Goal: Information Seeking & Learning: Find specific fact

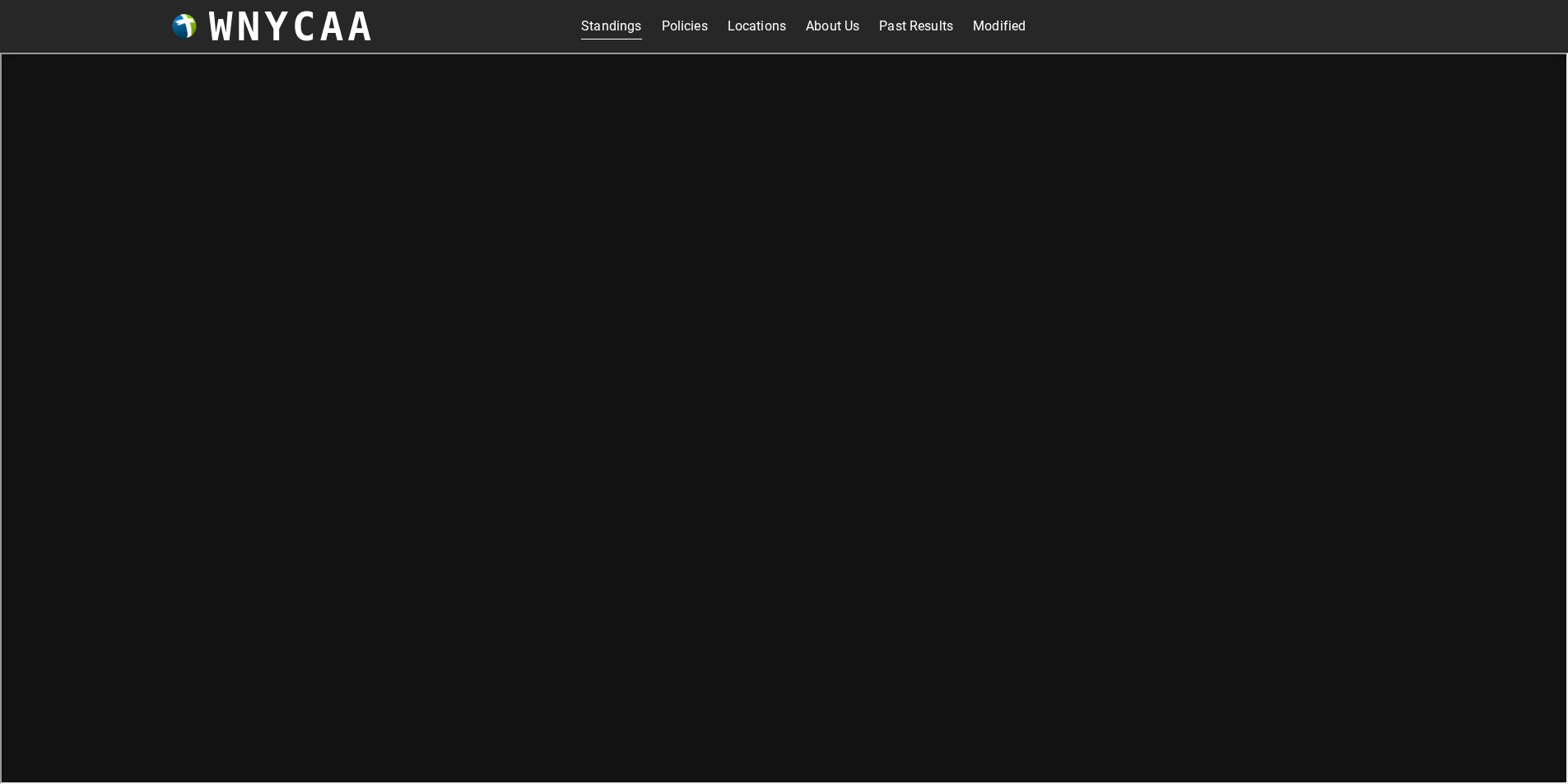
click at [764, 27] on link "Locations" at bounding box center [756, 26] width 58 height 27
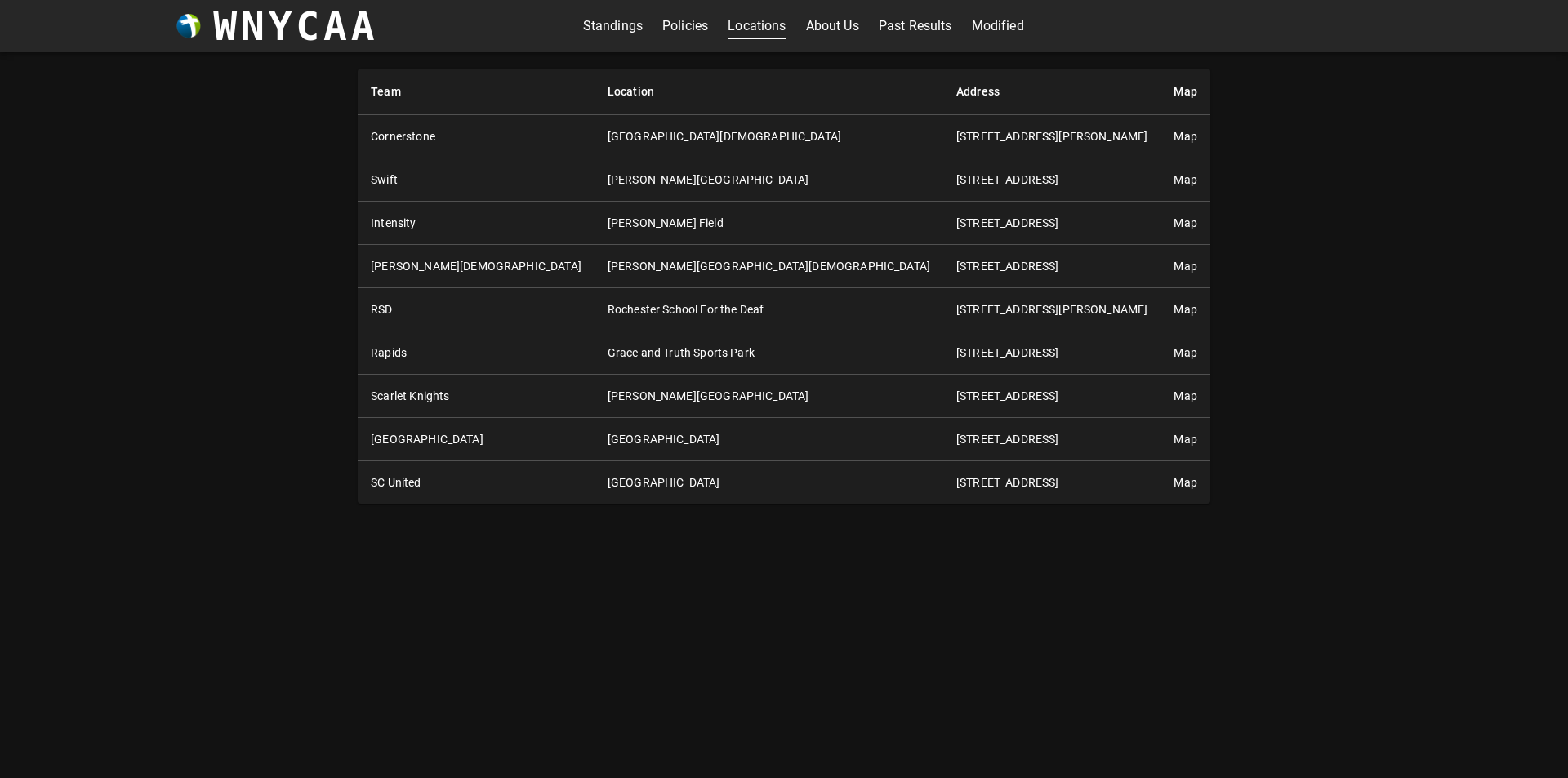
click at [917, 24] on link "Past Results" at bounding box center [915, 26] width 73 height 27
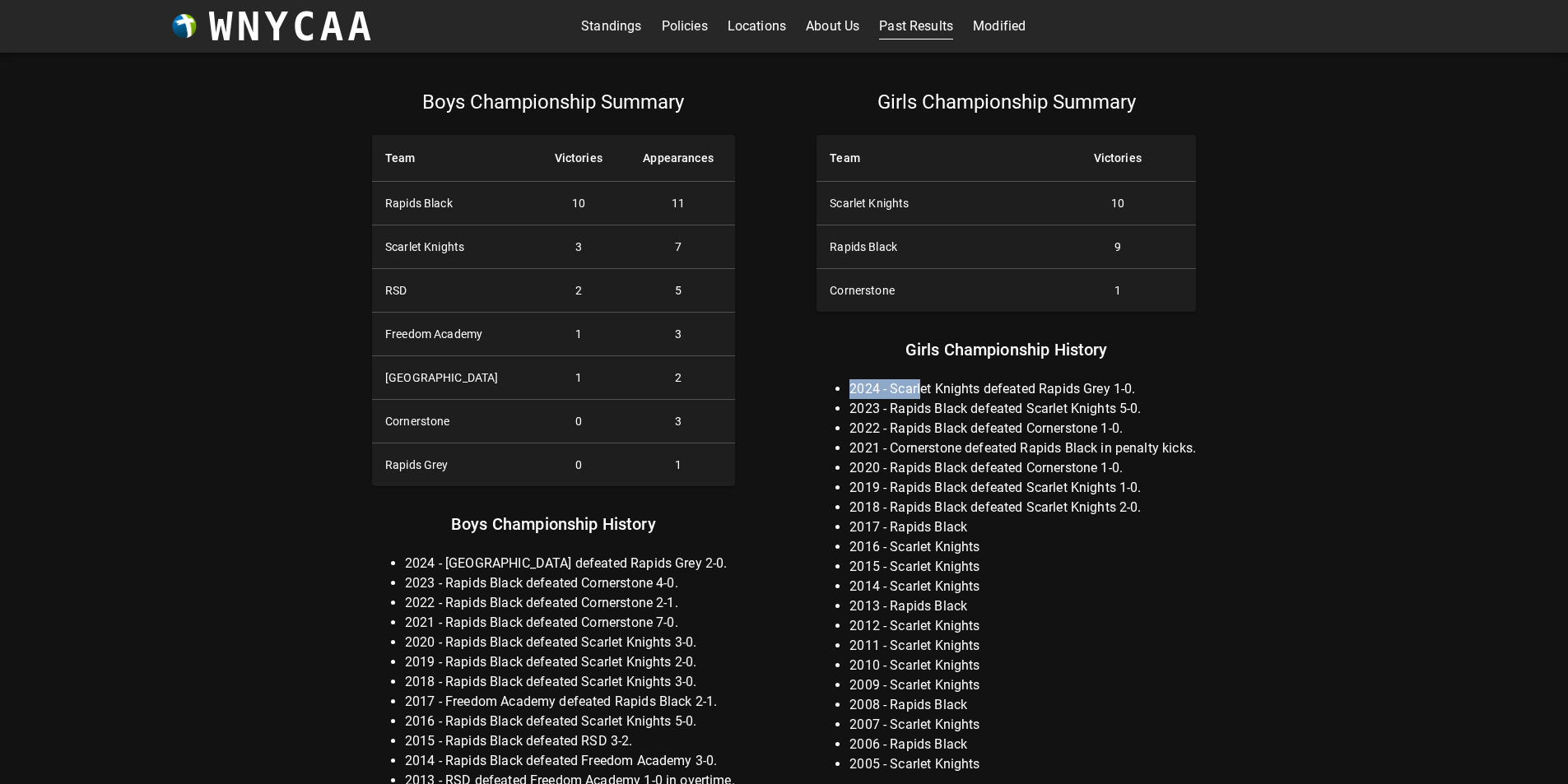
drag, startPoint x: 852, startPoint y: 392, endPoint x: 923, endPoint y: 393, distance: 71.0
click at [923, 393] on li "2024 - Scarlet Knights defeated Rapids Grey 1-0." at bounding box center [1022, 389] width 346 height 19
click at [942, 395] on li "2024 - Scarlet Knights defeated Rapids Grey 1-0." at bounding box center [1022, 389] width 346 height 19
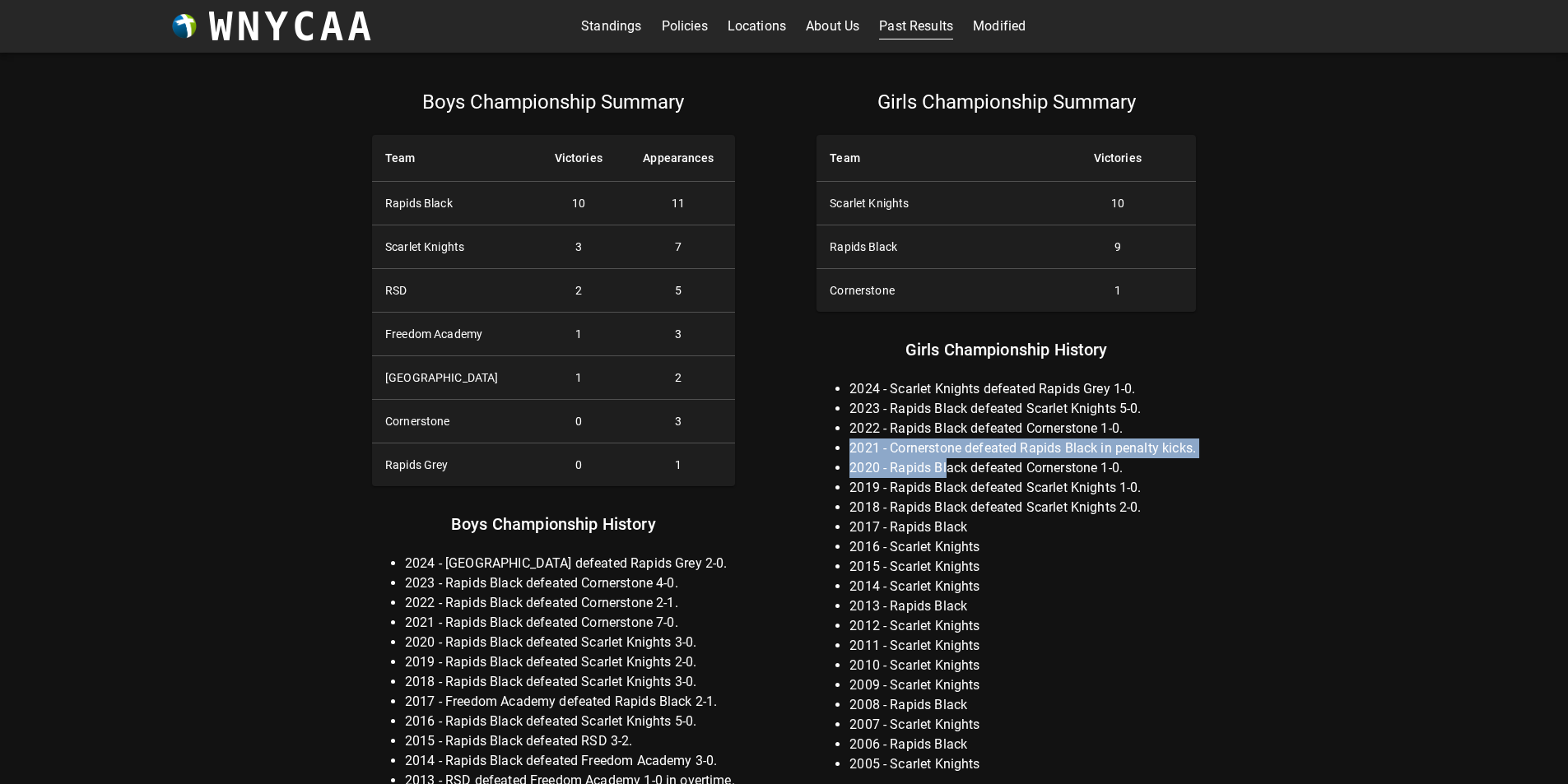
drag, startPoint x: 849, startPoint y: 450, endPoint x: 944, endPoint y: 461, distance: 95.6
click at [944, 461] on ul "2024 - Scarlet Knights defeated Rapids Grey 1-0. 2023 - Rapids Black defeated S…" at bounding box center [1006, 577] width 380 height 395
click at [944, 461] on li "2020 - Rapids Black defeated Cornerstone 1-0." at bounding box center [1022, 467] width 346 height 19
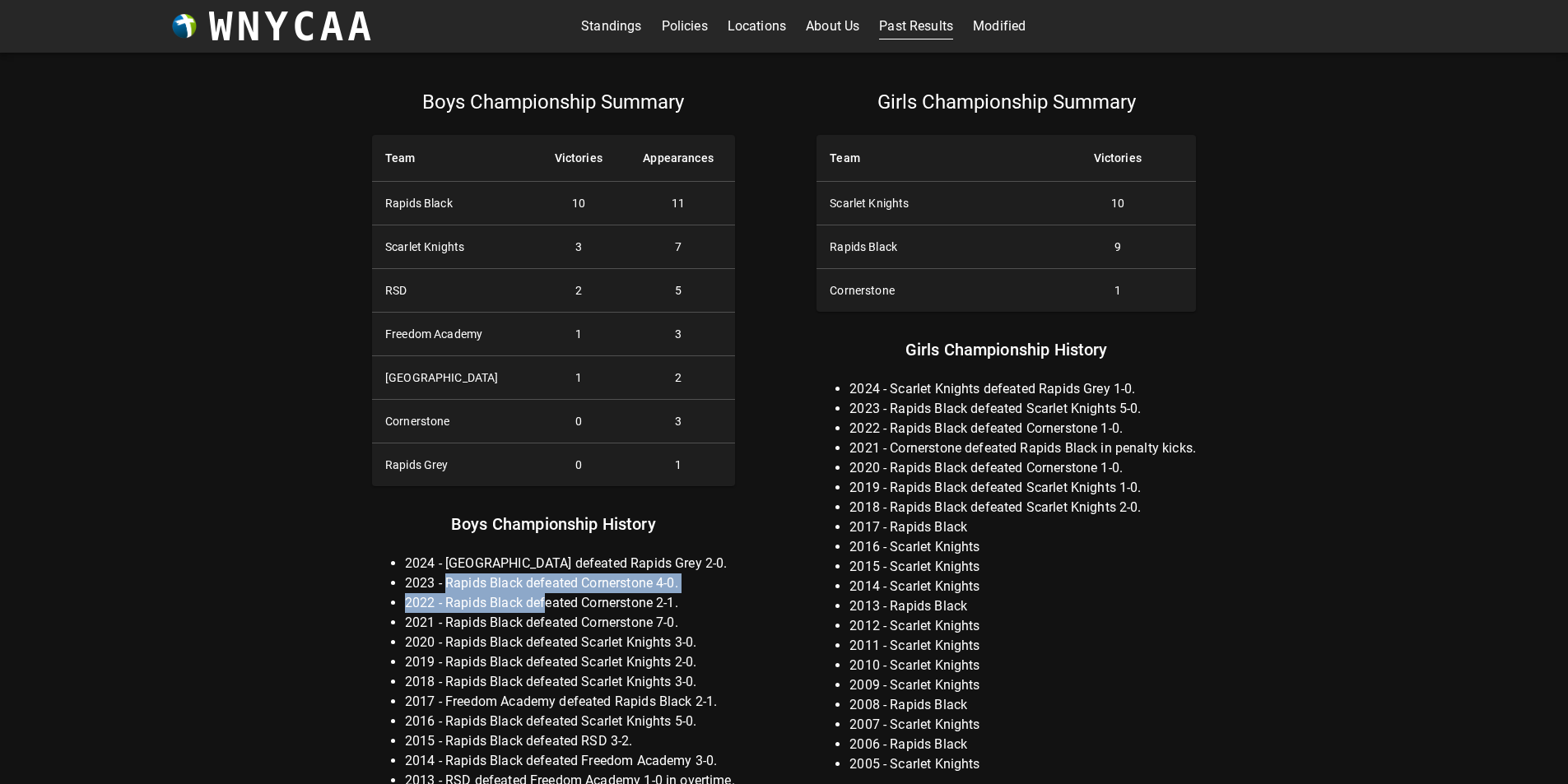
drag, startPoint x: 448, startPoint y: 588, endPoint x: 543, endPoint y: 601, distance: 95.9
click at [543, 601] on ul "2024 - [GEOGRAPHIC_DATA] defeated Rapids Grey 2-0. 2023 - Rapids Black defeated…" at bounding box center [553, 720] width 363 height 335
click at [543, 601] on li "2022 - Rapids Black defeated Cornerstone 2-1." at bounding box center [569, 602] width 330 height 19
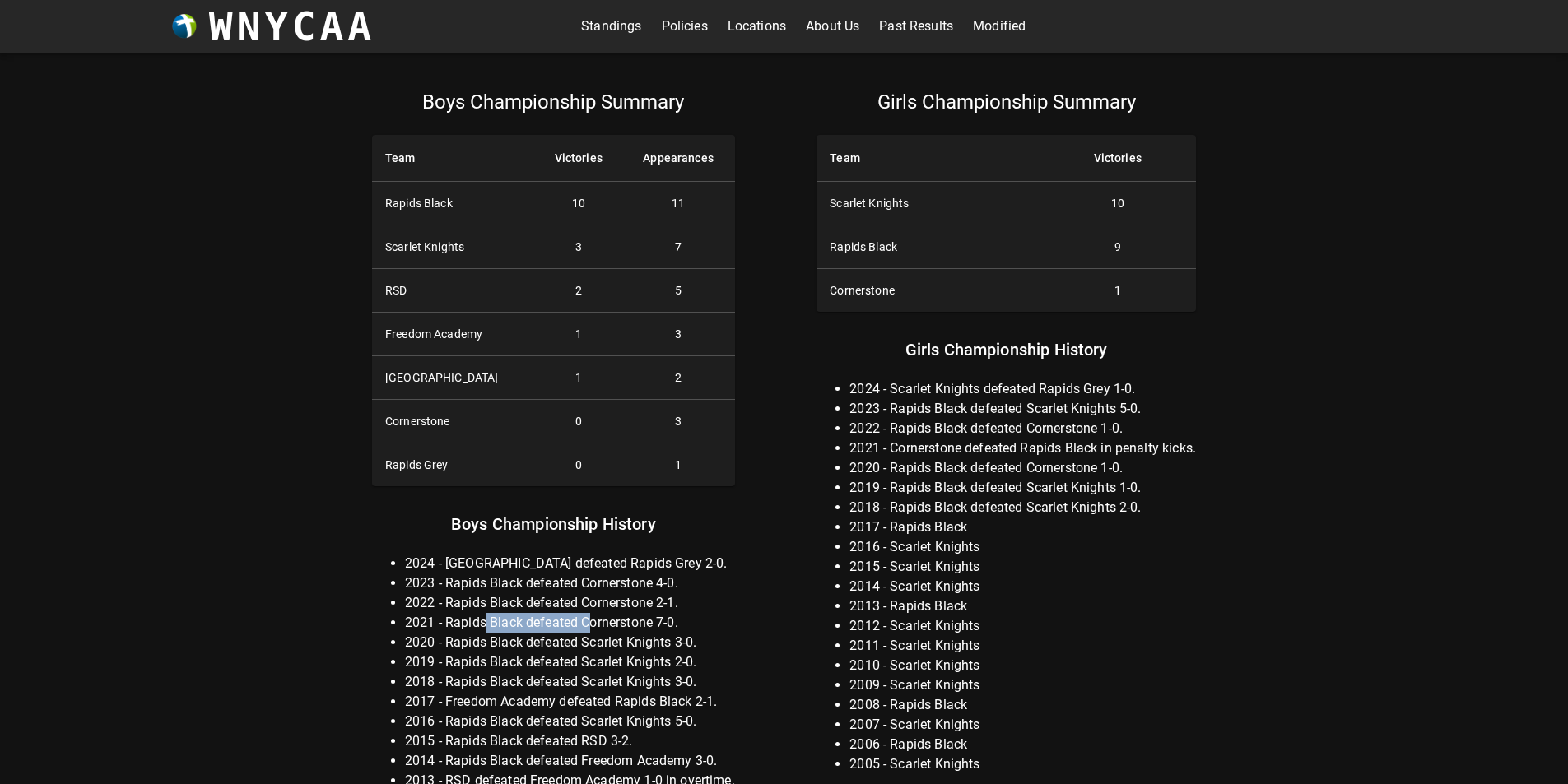
drag, startPoint x: 483, startPoint y: 624, endPoint x: 625, endPoint y: 623, distance: 142.0
click at [591, 631] on li "2021 - Rapids Black defeated Cornerstone 7-0." at bounding box center [569, 622] width 330 height 19
click at [626, 622] on li "2021 - Rapids Black defeated Cornerstone 7-0." at bounding box center [569, 622] width 330 height 19
drag, startPoint x: 463, startPoint y: 649, endPoint x: 639, endPoint y: 647, distance: 176.0
click at [639, 647] on li "2020 - Rapids Black defeated Scarlet Knights 3-0." at bounding box center [569, 642] width 330 height 19
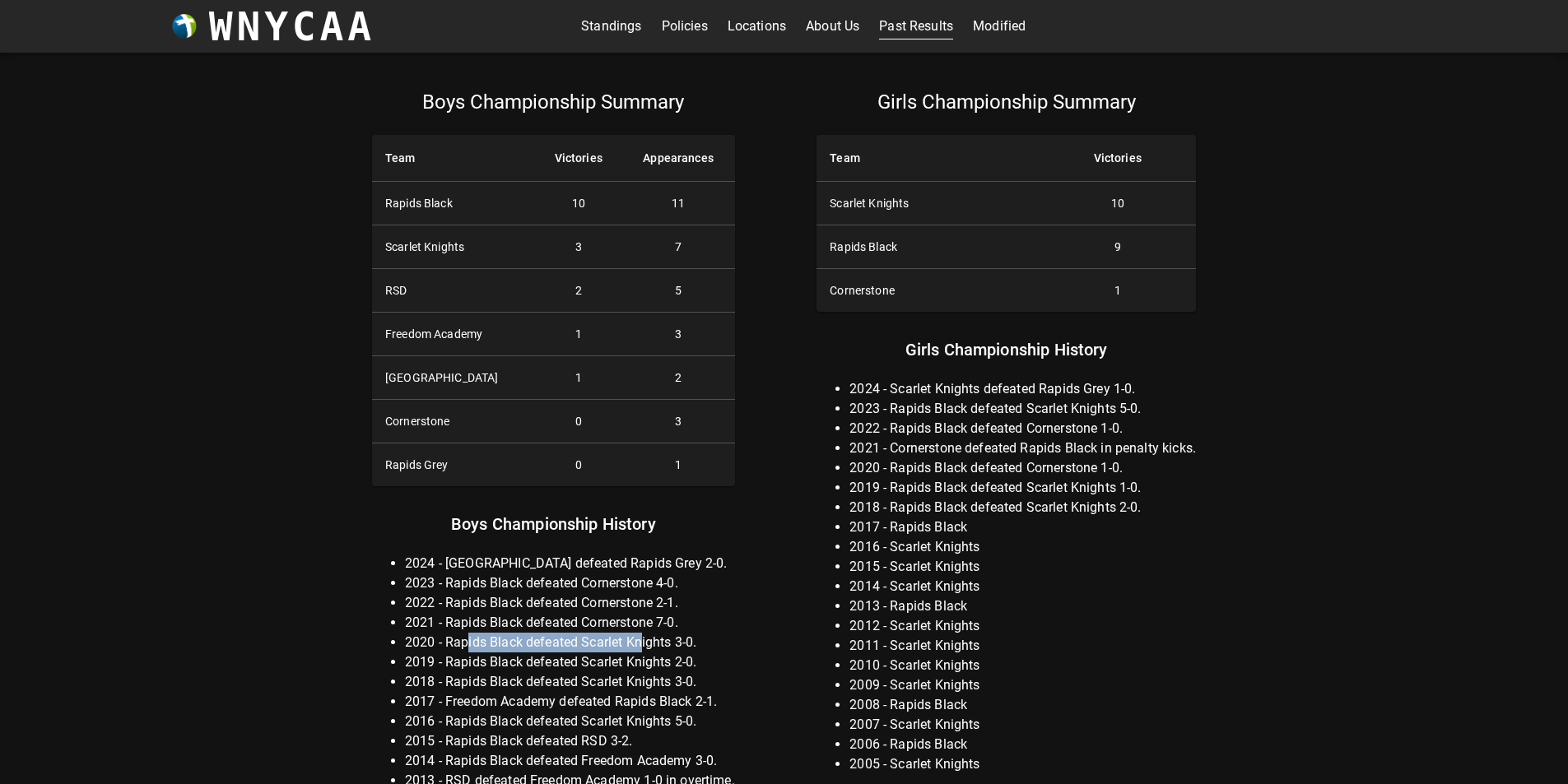
drag, startPoint x: 638, startPoint y: 647, endPoint x: 629, endPoint y: 647, distance: 9.0
click at [637, 648] on li "2020 - Rapids Black defeated Scarlet Knights 3-0." at bounding box center [569, 642] width 330 height 19
click at [458, 666] on li "2019 - Rapids Black defeated Scarlet Knights 2-0." at bounding box center [569, 661] width 330 height 19
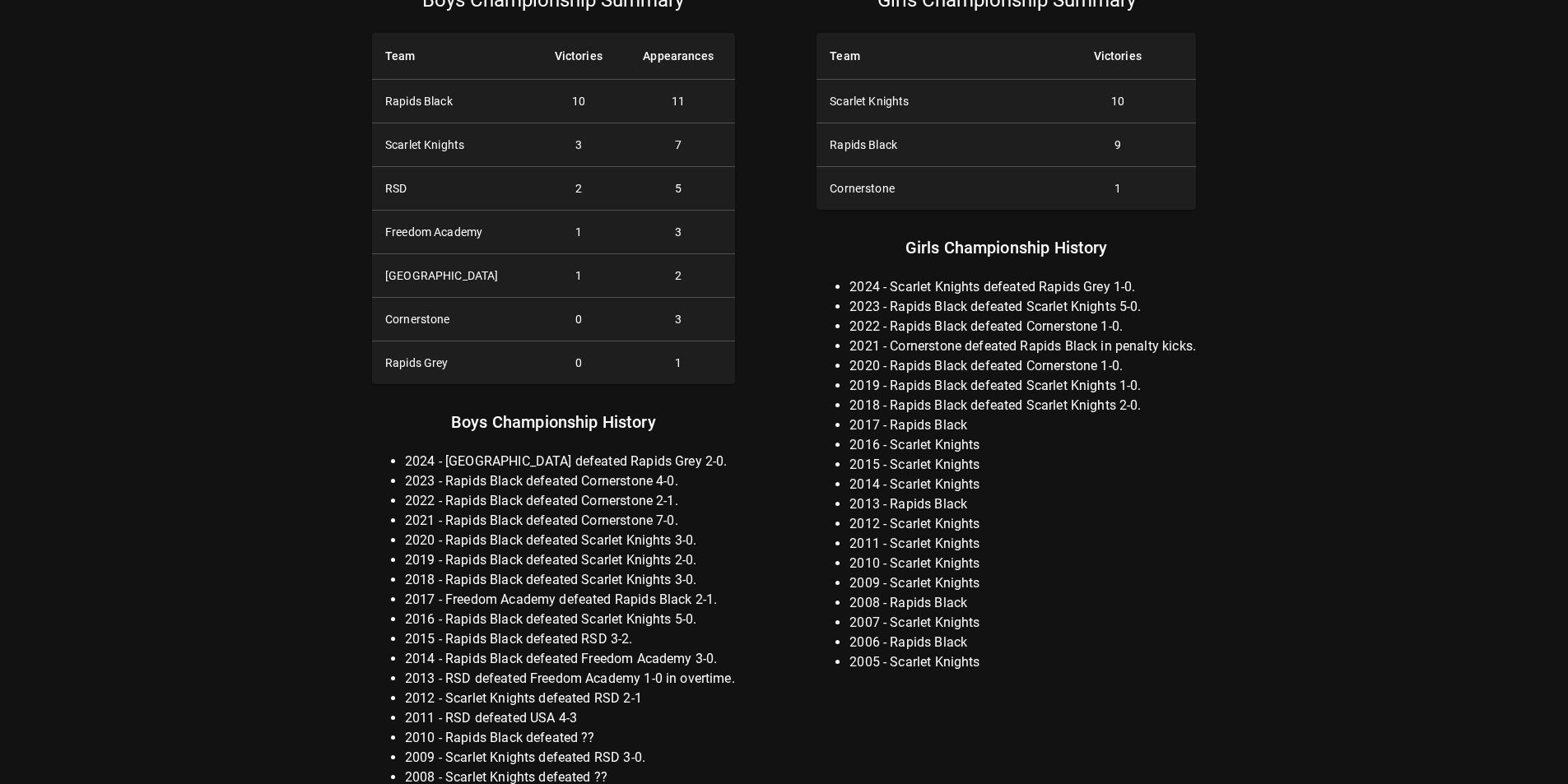
scroll to position [118, 0]
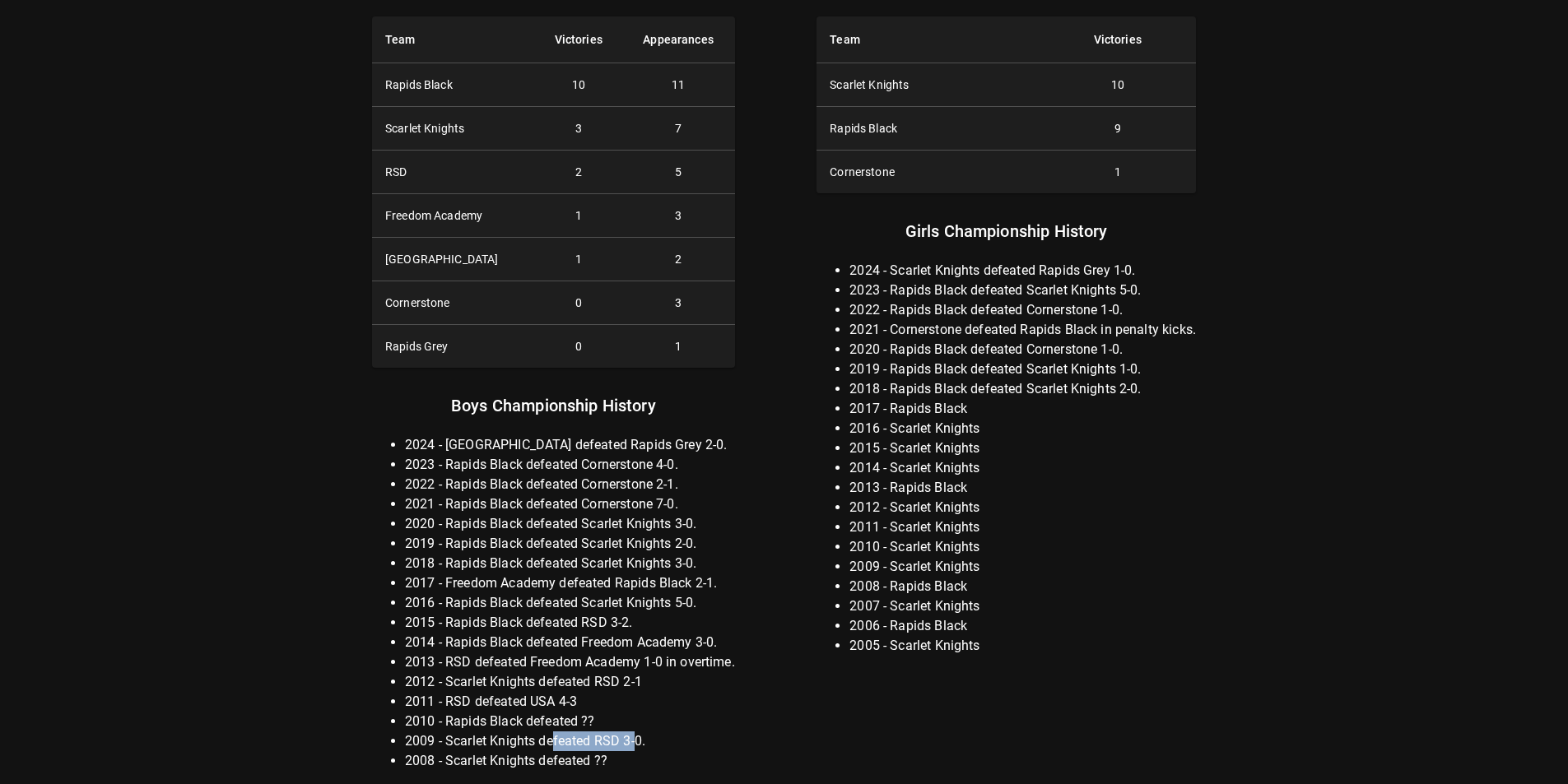
drag, startPoint x: 550, startPoint y: 737, endPoint x: 636, endPoint y: 743, distance: 86.2
click at [636, 743] on li "2009 - Scarlet Knights defeated RSD 3-0." at bounding box center [569, 741] width 330 height 19
drag, startPoint x: 853, startPoint y: 648, endPoint x: 945, endPoint y: 647, distance: 92.0
click at [945, 647] on li "2005 - Scarlet Knights" at bounding box center [1022, 645] width 346 height 19
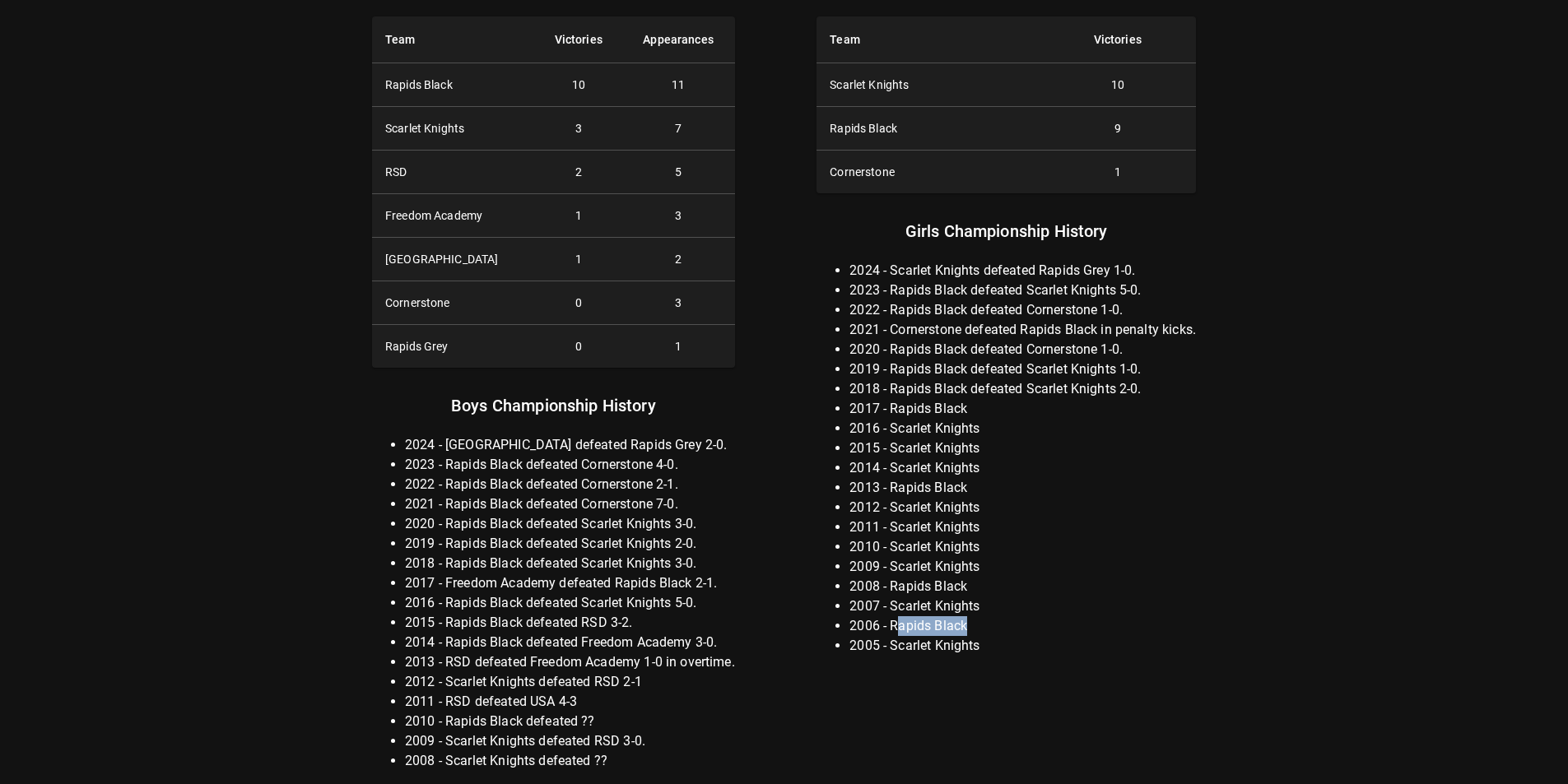
drag, startPoint x: 977, startPoint y: 625, endPoint x: 898, endPoint y: 632, distance: 79.3
click at [898, 632] on li "2006 - Rapids Black" at bounding box center [1022, 625] width 346 height 19
drag, startPoint x: 973, startPoint y: 578, endPoint x: 872, endPoint y: 580, distance: 101.0
click at [872, 580] on li "2008 - Rapids Black" at bounding box center [1022, 585] width 346 height 19
drag, startPoint x: 973, startPoint y: 485, endPoint x: 878, endPoint y: 487, distance: 95.0
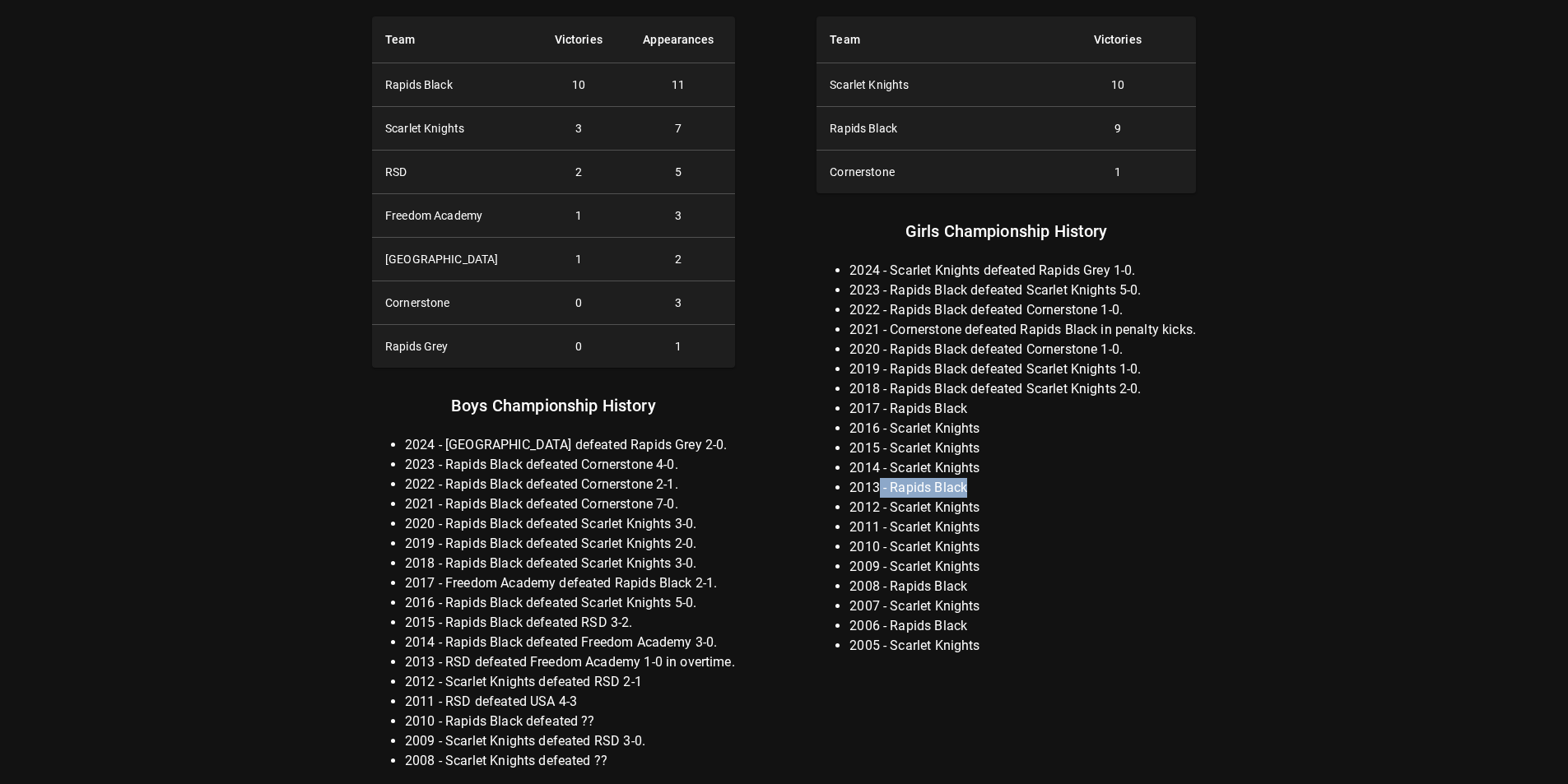
click at [878, 487] on li "2013 - Rapids Black" at bounding box center [1022, 488] width 346 height 19
drag, startPoint x: 983, startPoint y: 408, endPoint x: 892, endPoint y: 412, distance: 91.1
click at [892, 412] on li "2017 - Rapids Black" at bounding box center [1022, 408] width 346 height 19
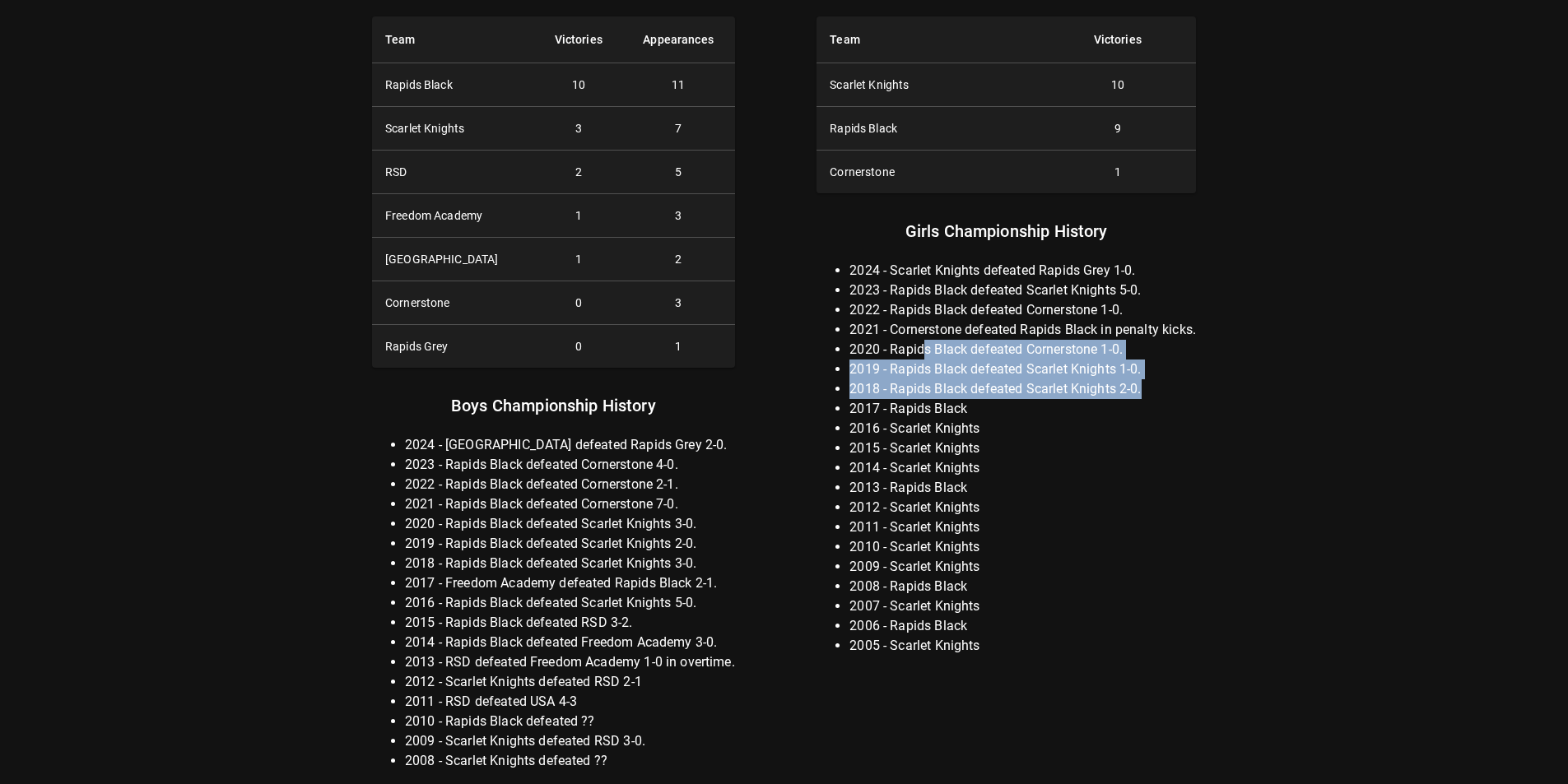
drag, startPoint x: 1144, startPoint y: 386, endPoint x: 921, endPoint y: 350, distance: 225.9
click at [921, 350] on ul "2024 - Scarlet Knights defeated Rapids Grey 1-0. 2023 - Rapids Black defeated S…" at bounding box center [1006, 458] width 380 height 395
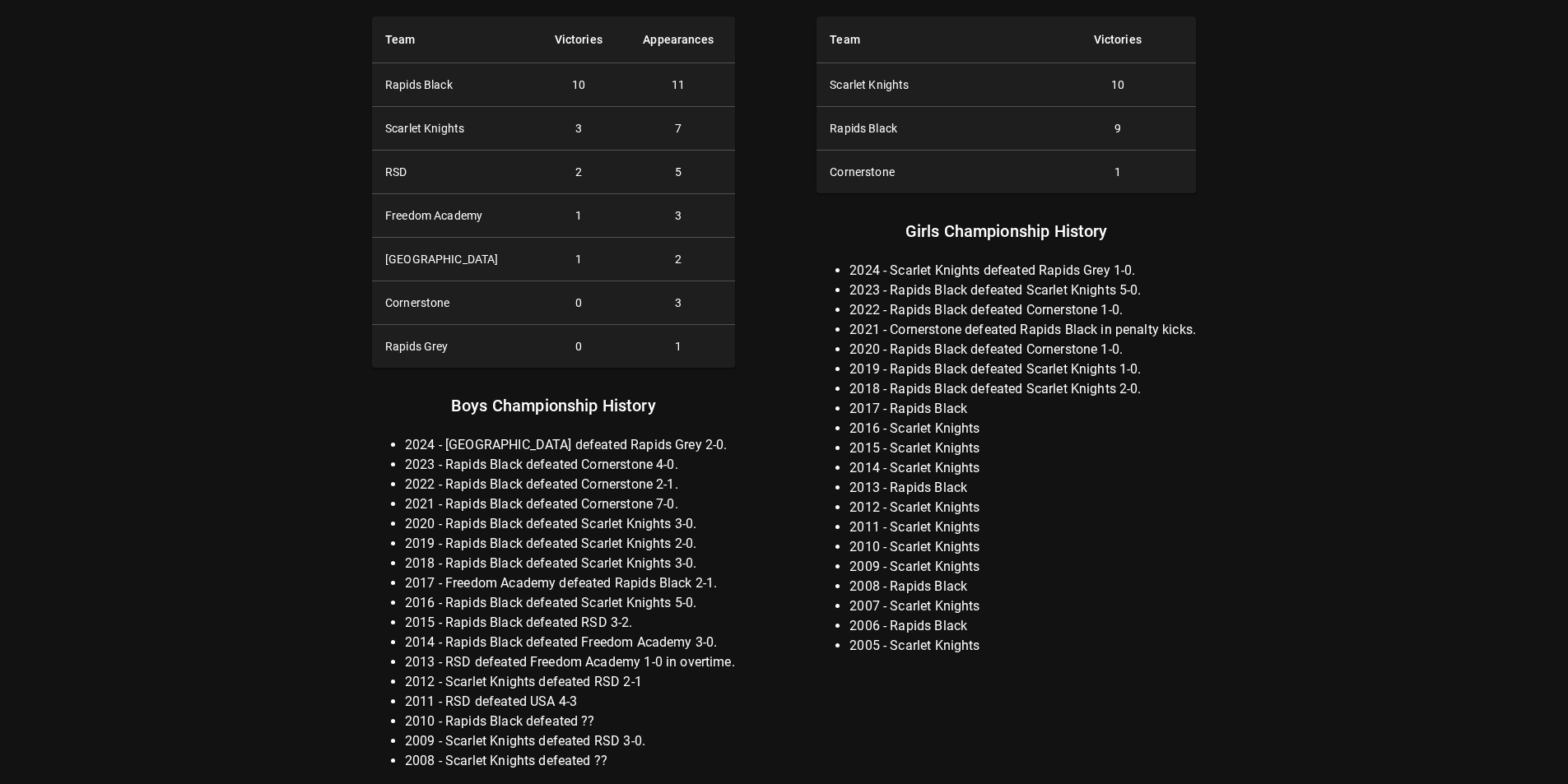
click at [930, 287] on li "2023 - Rapids Black defeated Scarlet Knights 5-0." at bounding box center [1022, 290] width 346 height 19
drag, startPoint x: 833, startPoint y: 269, endPoint x: 1138, endPoint y: 266, distance: 305.0
click at [1138, 266] on ul "2024 - Scarlet Knights defeated Rapids Grey 1-0. 2023 - Rapids Black defeated S…" at bounding box center [1006, 458] width 380 height 395
click at [1138, 266] on li "2024 - Scarlet Knights defeated Rapids Grey 1-0." at bounding box center [1022, 270] width 346 height 19
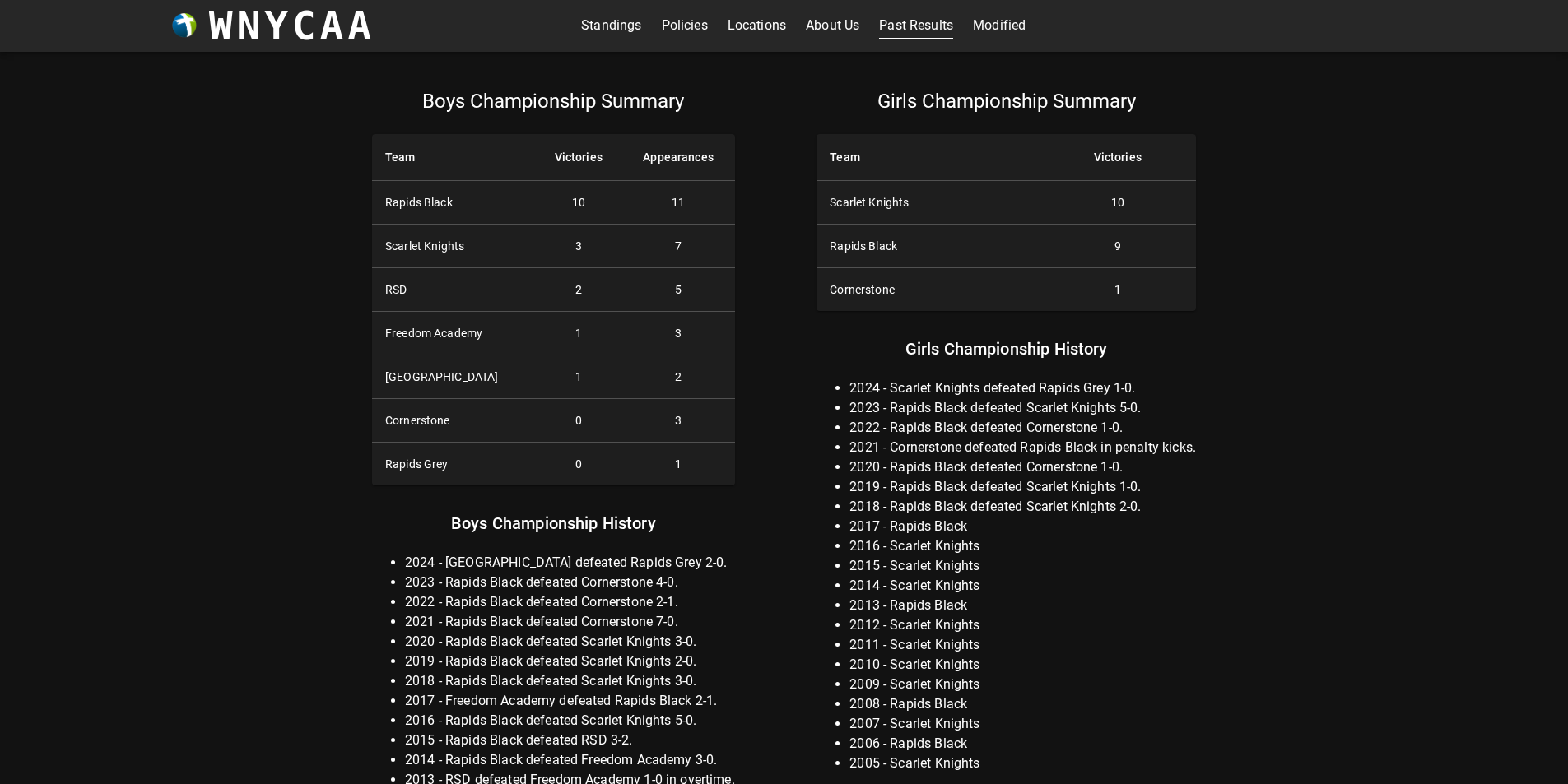
scroll to position [0, 0]
drag, startPoint x: 900, startPoint y: 389, endPoint x: 999, endPoint y: 380, distance: 99.4
click at [999, 380] on li "2024 - Scarlet Knights defeated Rapids Grey 1-0." at bounding box center [1022, 389] width 346 height 19
drag, startPoint x: 898, startPoint y: 413, endPoint x: 1149, endPoint y: 410, distance: 251.0
click at [1149, 410] on li "2023 - Rapids Black defeated Scarlet Knights 5-0." at bounding box center [1022, 408] width 346 height 19
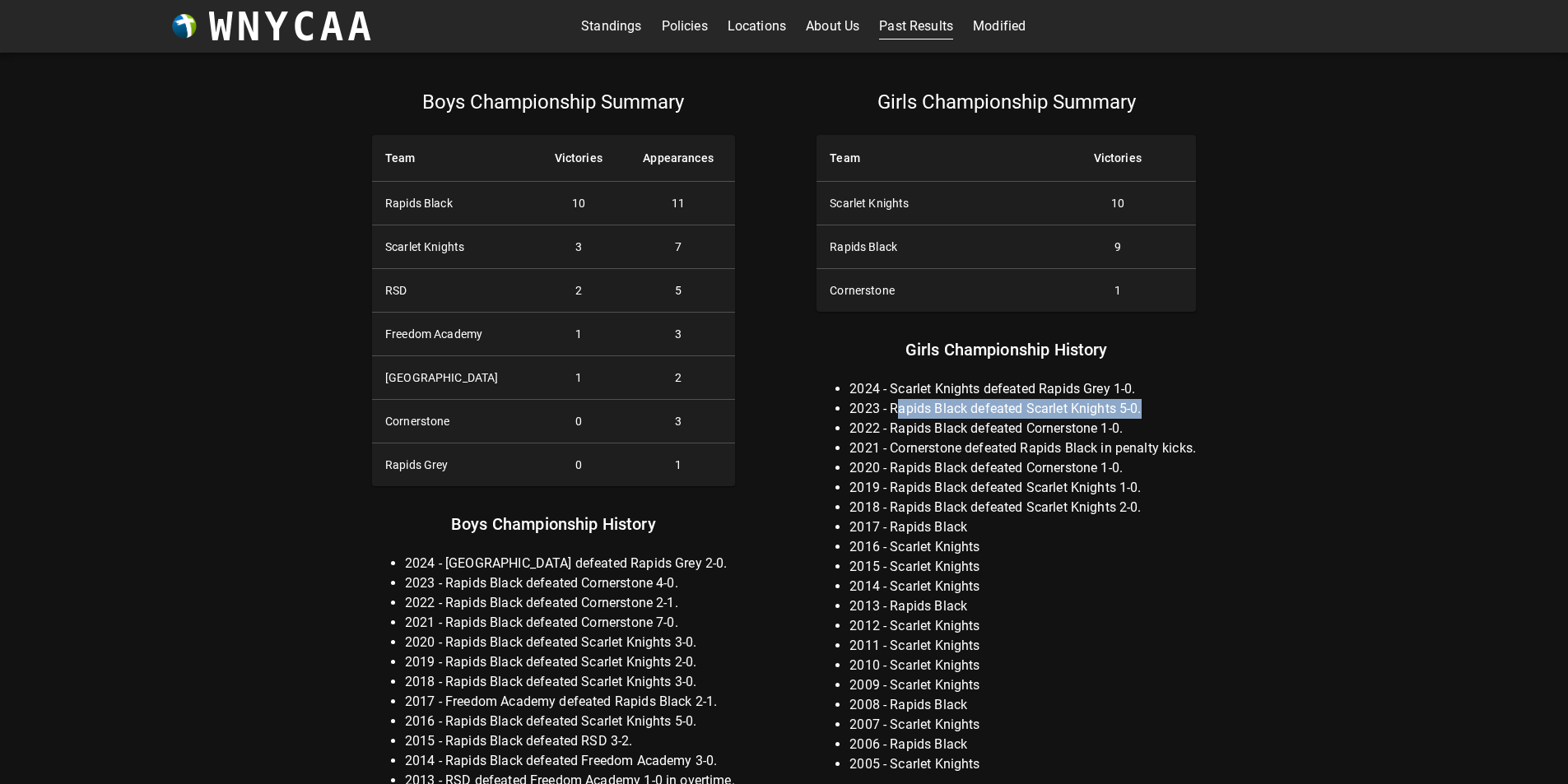
click at [1150, 410] on li "2023 - Rapids Black defeated Scarlet Knights 5-0." at bounding box center [1022, 408] width 346 height 19
drag, startPoint x: 1149, startPoint y: 408, endPoint x: 846, endPoint y: 396, distance: 303.2
click at [846, 396] on ul "2024 - Scarlet Knights defeated Rapids Grey 1-0. 2023 - Rapids Black defeated S…" at bounding box center [1006, 577] width 380 height 395
click at [849, 392] on li "2024 - Scarlet Knights defeated Rapids Grey 1-0." at bounding box center [1022, 389] width 346 height 19
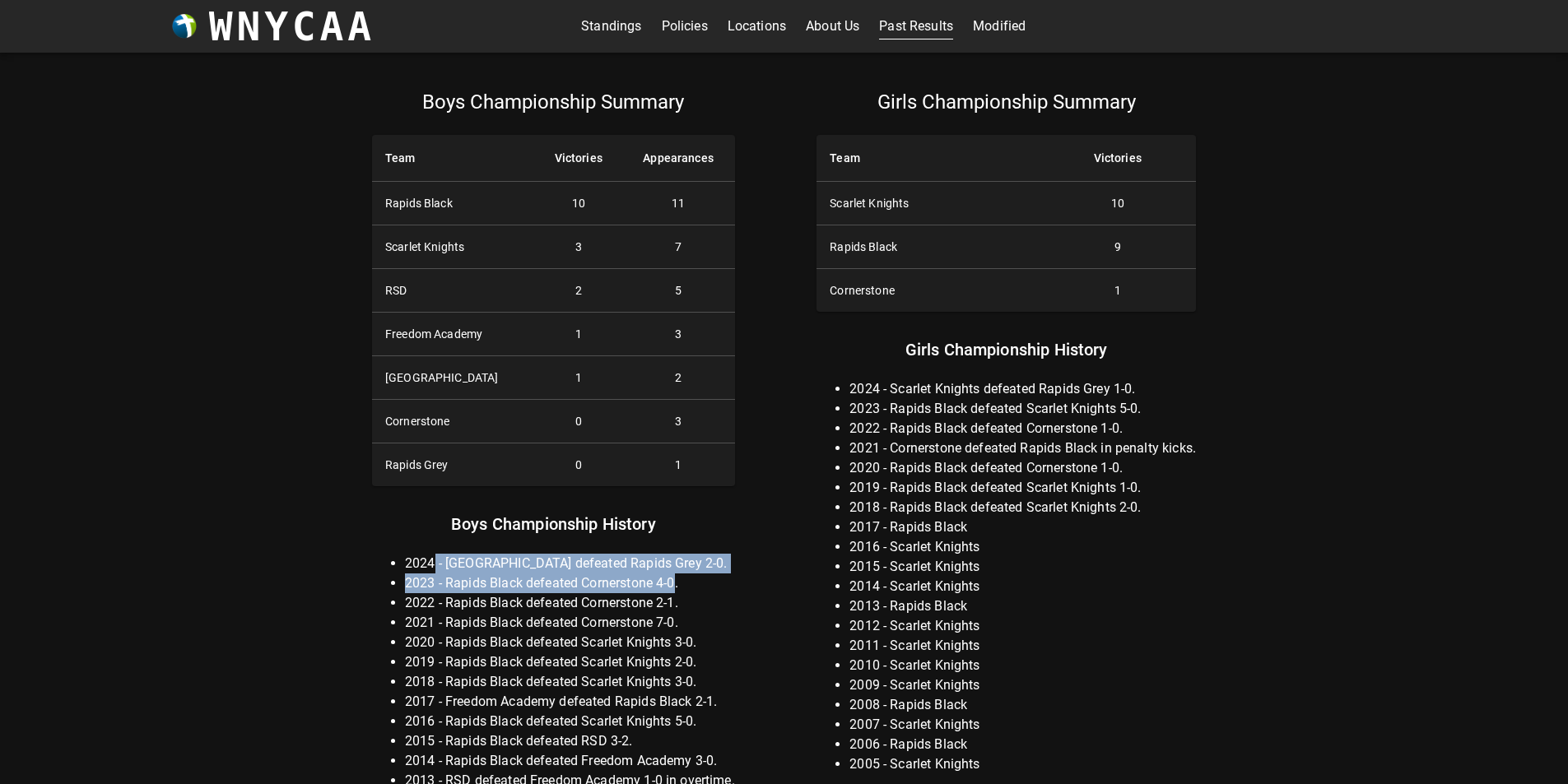
drag, startPoint x: 677, startPoint y: 585, endPoint x: 432, endPoint y: 570, distance: 245.5
click at [432, 570] on ul "2024 - [GEOGRAPHIC_DATA] defeated Rapids Grey 2-0. 2023 - Rapids Black defeated…" at bounding box center [553, 720] width 363 height 335
click at [443, 563] on li "2024 - [GEOGRAPHIC_DATA] defeated Rapids Grey 2-0." at bounding box center [569, 562] width 330 height 19
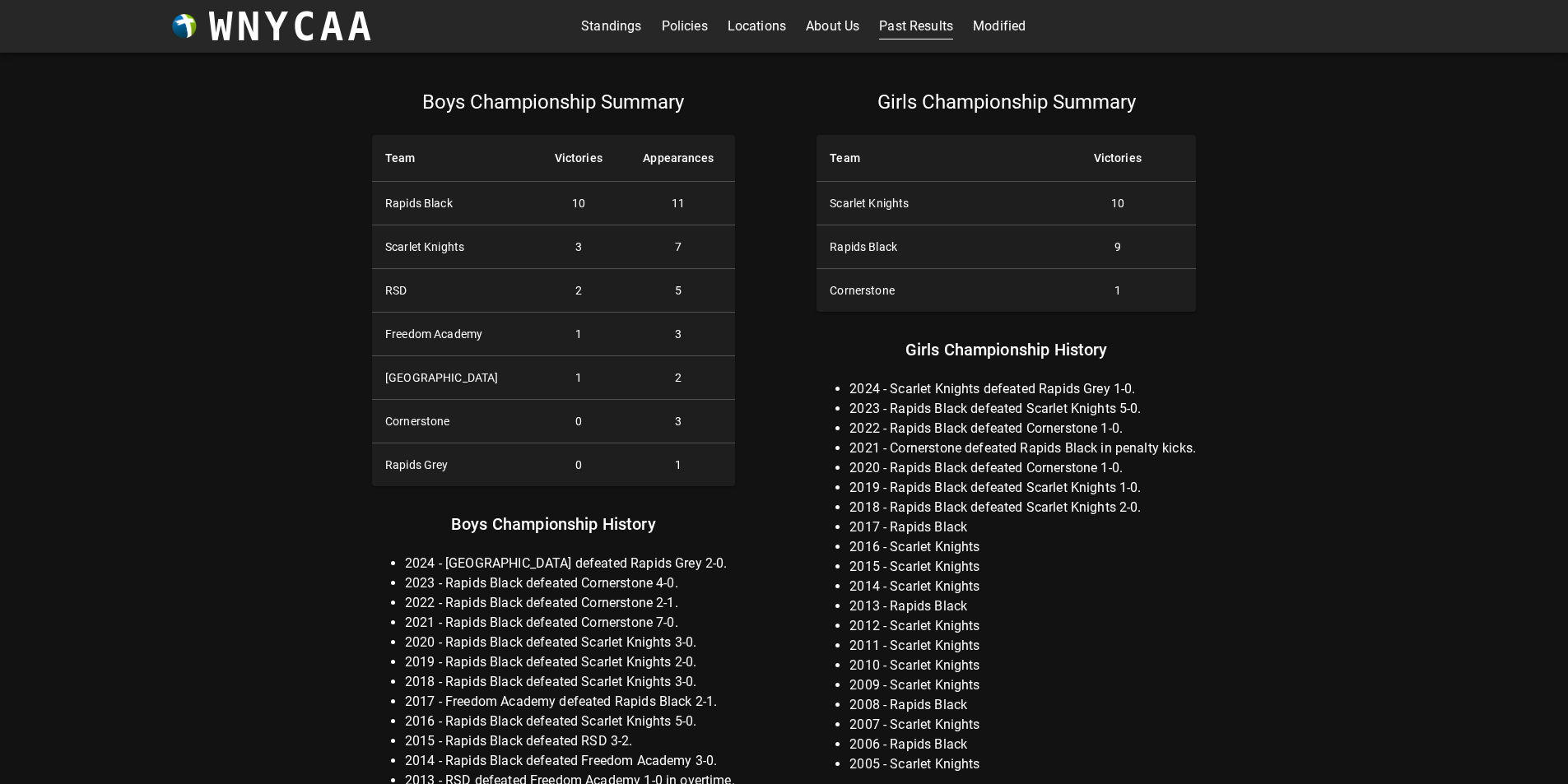
click at [991, 27] on link "Modified" at bounding box center [999, 26] width 53 height 27
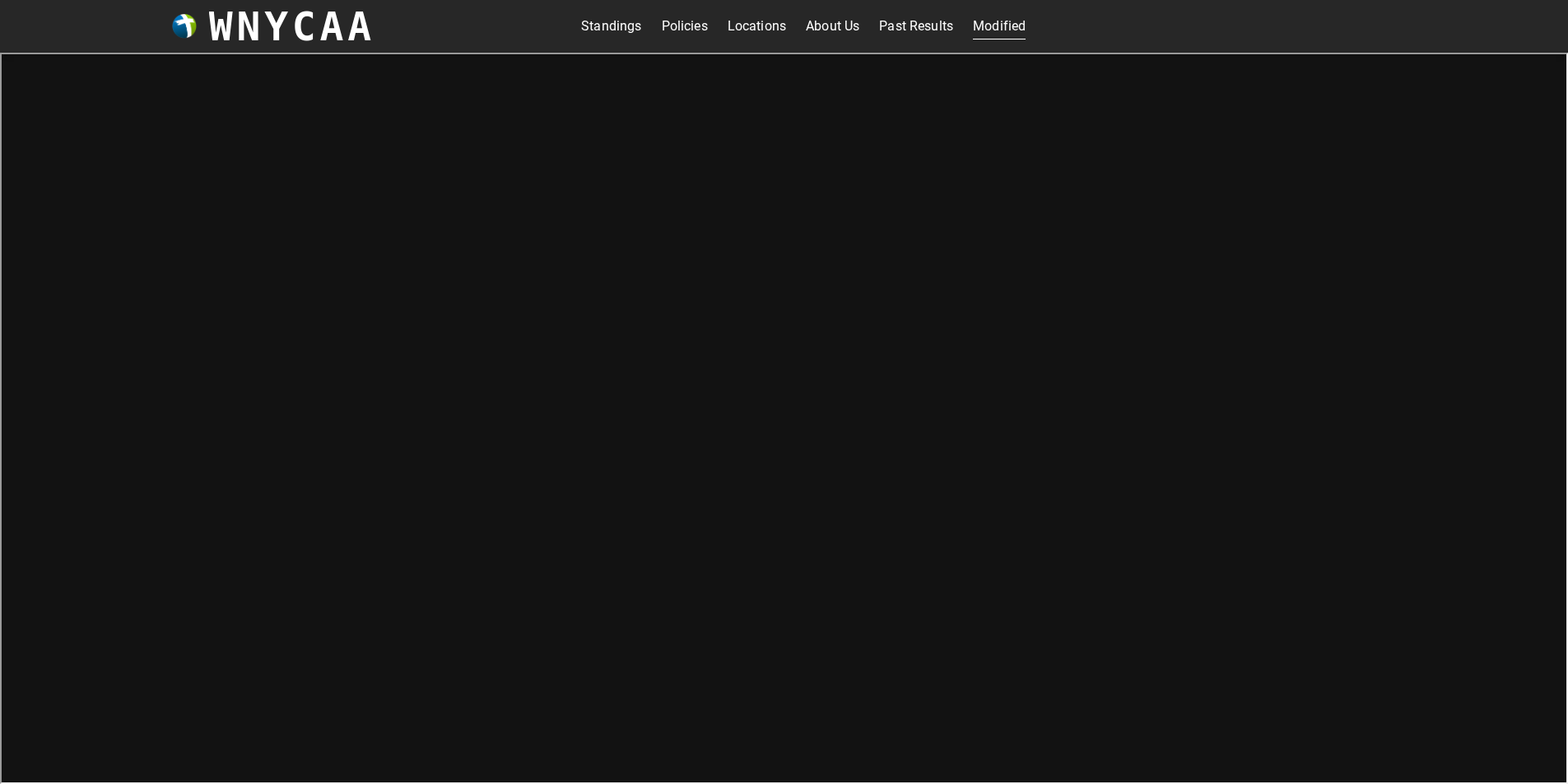
click at [614, 27] on link "Standings" at bounding box center [611, 26] width 60 height 27
